Goal: Contribute content

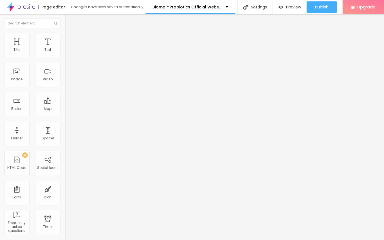
click at [65, 48] on span "Add image" at bounding box center [76, 46] width 23 height 5
click at [69, 20] on div "Edit Image" at bounding box center [84, 20] width 30 height 4
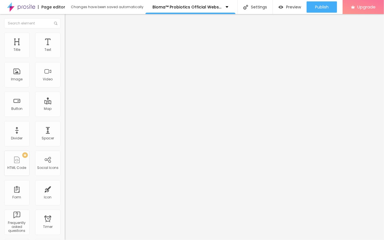
click at [69, 20] on div "Edit Title" at bounding box center [81, 20] width 25 height 4
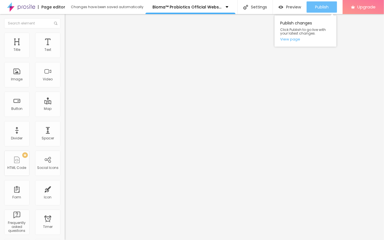
click at [322, 10] on div "Publish" at bounding box center [321, 6] width 13 height 11
click at [321, 2] on div "Publish" at bounding box center [321, 6] width 13 height 11
